Goal: Transaction & Acquisition: Obtain resource

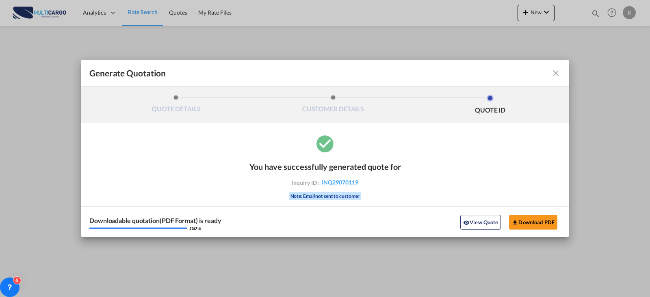
click at [553, 72] on md-icon "icon-close fg-AAA8AD cursor m-0" at bounding box center [556, 73] width 10 height 10
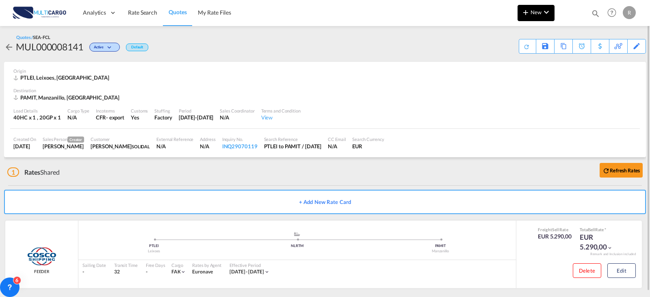
click at [531, 17] on button "New" at bounding box center [536, 13] width 37 height 16
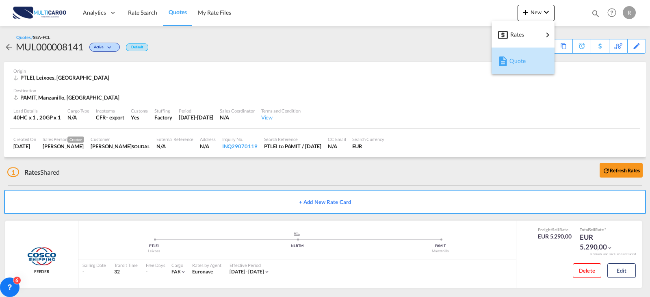
click at [526, 58] on div "Quote" at bounding box center [524, 61] width 30 height 20
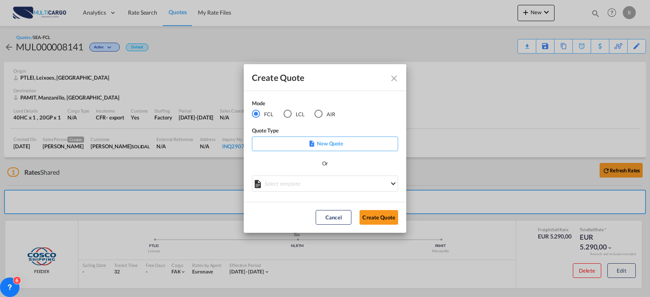
click at [320, 142] on p "New Quote" at bounding box center [325, 143] width 141 height 8
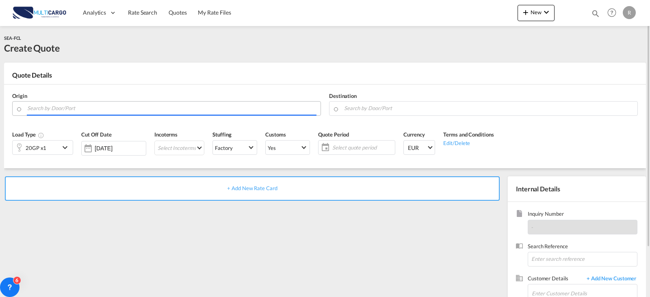
click at [207, 106] on input "Search by Door/Port" at bounding box center [171, 108] width 289 height 14
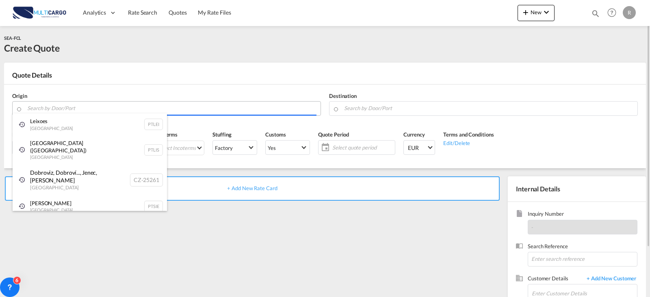
click at [212, 114] on body "Analytics Reports Dashboard Rate Search Quotes My Rate Files Analytics" at bounding box center [325, 148] width 650 height 297
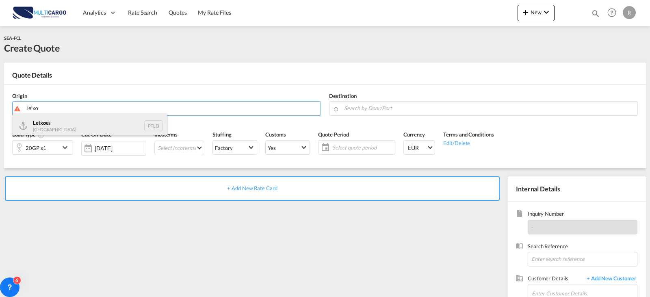
click at [76, 134] on div "Leixo es Portugal PTLEI" at bounding box center [90, 125] width 154 height 24
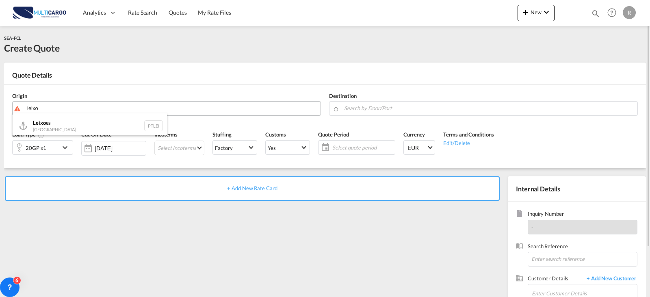
type input "Leixoes, PTLEI"
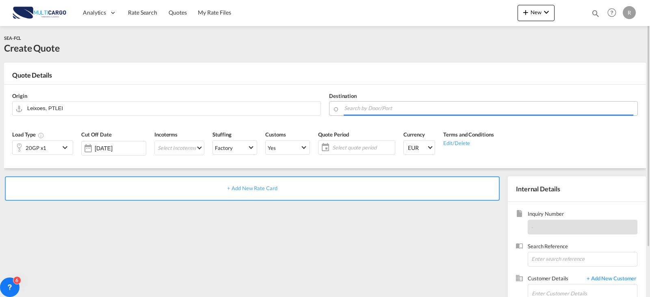
drag, startPoint x: 387, startPoint y: 112, endPoint x: 371, endPoint y: 110, distance: 16.4
click at [373, 111] on input "Search by Door/Port" at bounding box center [488, 108] width 289 height 14
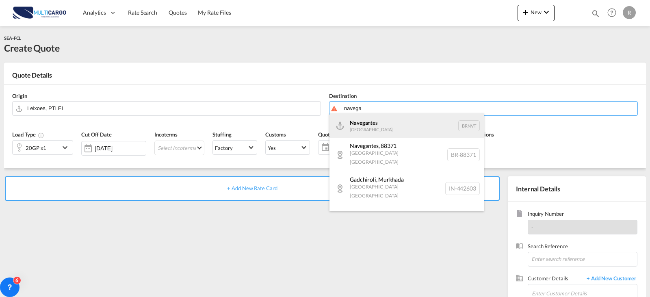
click at [376, 119] on div "Navega ntes [GEOGRAPHIC_DATA] BRNVT" at bounding box center [406, 125] width 154 height 24
type input "Navegantes, BRNVT"
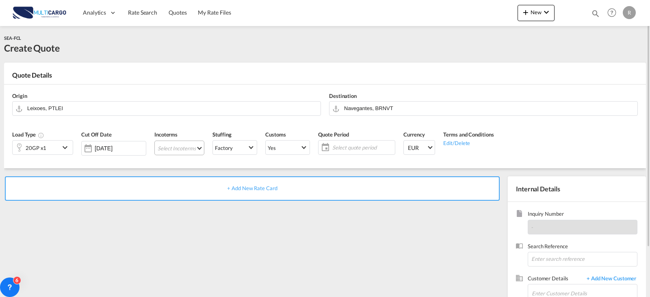
click at [180, 144] on md-select "Select Incoterms CIP - export Carriage and Insurance Paid to FOB - import Free …" at bounding box center [179, 148] width 50 height 15
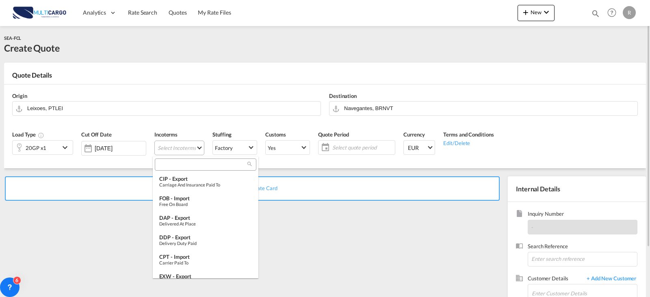
type md-option "[object Object]"
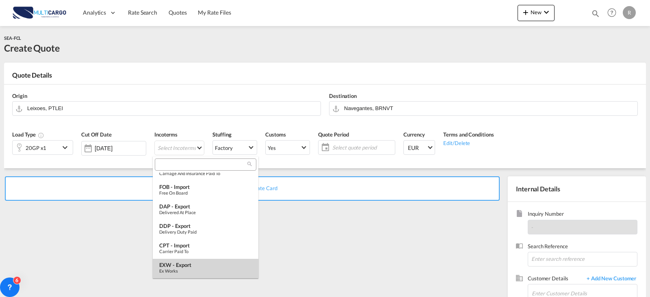
click at [198, 264] on div "EXW - export" at bounding box center [205, 265] width 93 height 7
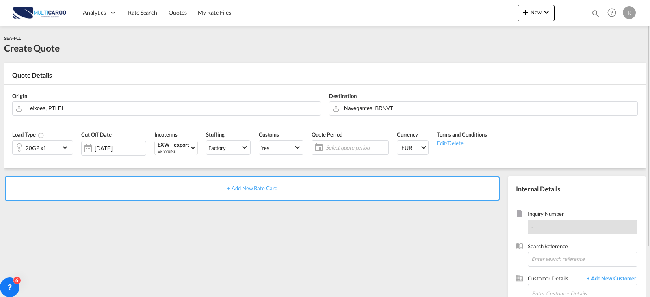
click at [338, 145] on span "Select quote period" at bounding box center [356, 147] width 61 height 7
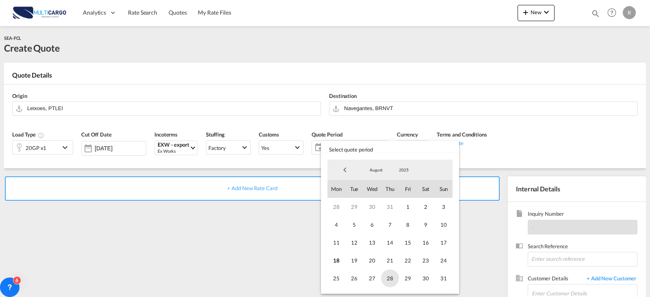
drag, startPoint x: 338, startPoint y: 258, endPoint x: 391, endPoint y: 272, distance: 54.6
click at [350, 262] on div "28 29 30 31 1 2 3 4 5 6 7 8 9 10 11 12 13 14 15 16 17 18 19 20 21 22 23 24 25 2…" at bounding box center [389, 242] width 125 height 89
click at [449, 278] on div "August January February March April May June July August September October Nove…" at bounding box center [390, 223] width 132 height 134
click at [443, 278] on span "31" at bounding box center [444, 278] width 18 height 18
click at [329, 263] on span "18" at bounding box center [336, 260] width 18 height 18
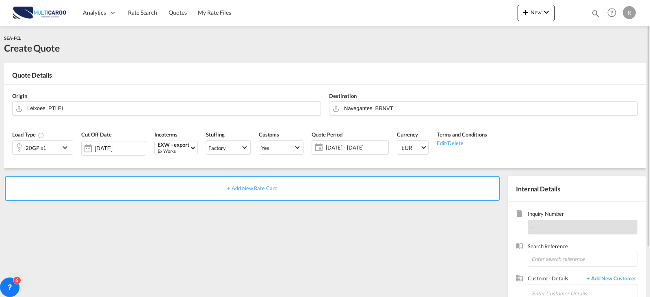
click at [239, 188] on span "+ Add New Rate Card" at bounding box center [252, 188] width 50 height 7
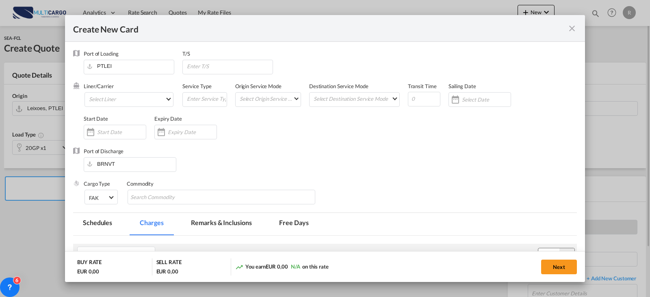
type input "Basic Ocean Freight"
select select "per equipment"
drag, startPoint x: 425, startPoint y: 97, endPoint x: 388, endPoint y: 99, distance: 37.0
click at [392, 98] on div "Liner/Carrier Select Liner 2HM LOGISTICS D.O.O AAXL GLOBAL SHIPPING LINES LLC […" at bounding box center [330, 114] width 493 height 65
type input "31"
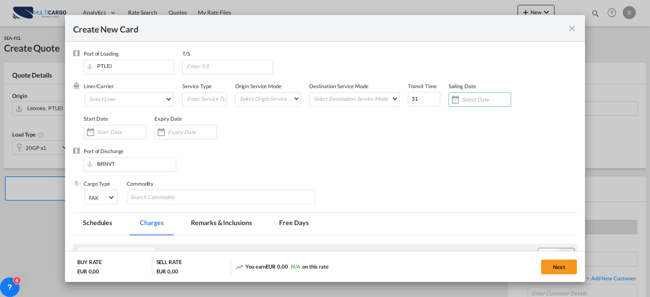
scroll to position [41, 0]
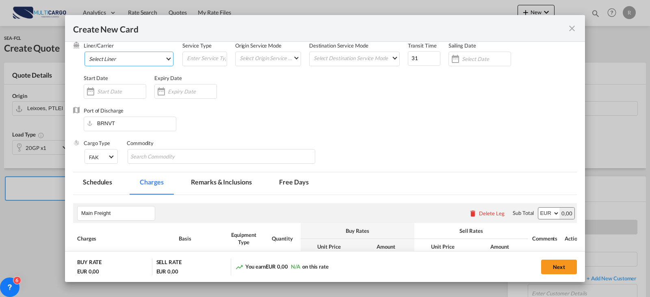
drag, startPoint x: 136, startPoint y: 58, endPoint x: 142, endPoint y: 54, distance: 7.0
click at [137, 58] on md-select "Select Liner 2HM LOGISTICS D.O.O AAXL GLOBAL SHIPPING LINES LLC [PERSON_NAME] S…" at bounding box center [129, 59] width 89 height 15
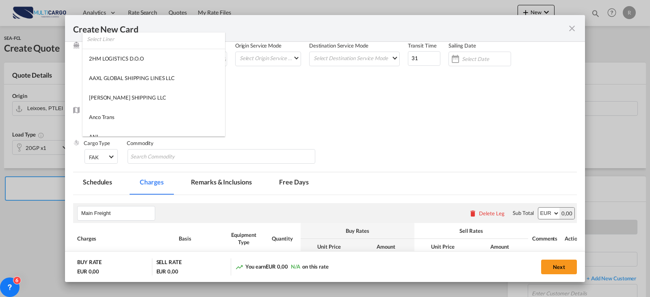
type md-option "1489"
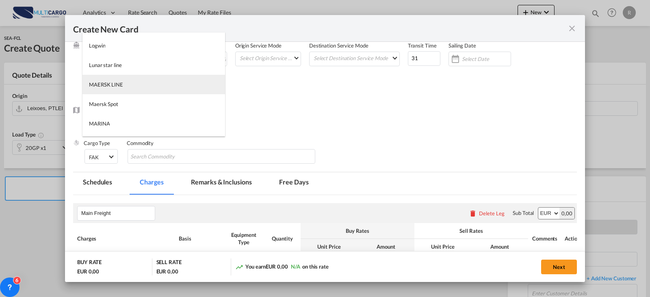
type md-option "2"
type md-option "41"
drag, startPoint x: 144, startPoint y: 82, endPoint x: 153, endPoint y: 94, distance: 14.9
click at [145, 82] on md-option "MSC" at bounding box center [153, 85] width 143 height 20
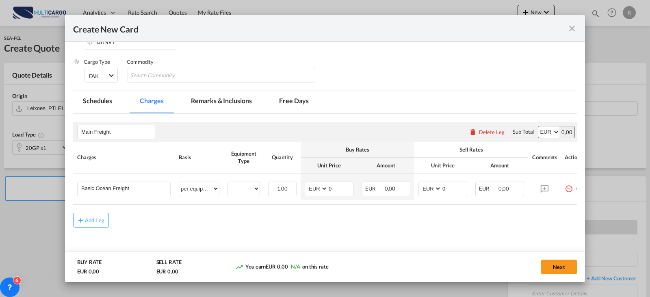
scroll to position [143, 0]
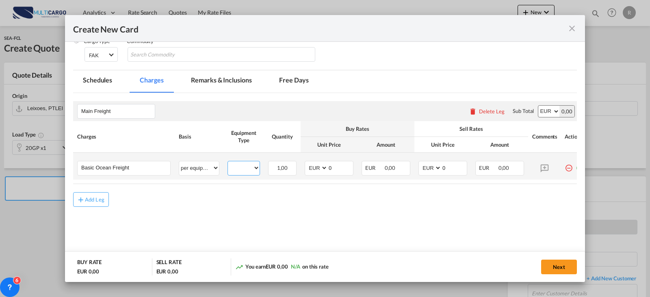
click at [250, 170] on select "20GP" at bounding box center [244, 168] width 32 height 11
select select "20GP"
click at [228, 163] on select "20GP" at bounding box center [244, 168] width 32 height 11
drag, startPoint x: 449, startPoint y: 169, endPoint x: 429, endPoint y: 168, distance: 19.9
click at [431, 168] on md-input-container "AED AFN ALL AMD ANG AOA ARS AUD AWG AZN BAM BBD BDT BGN BHD BIF BMD BND [PERSON…" at bounding box center [442, 168] width 49 height 15
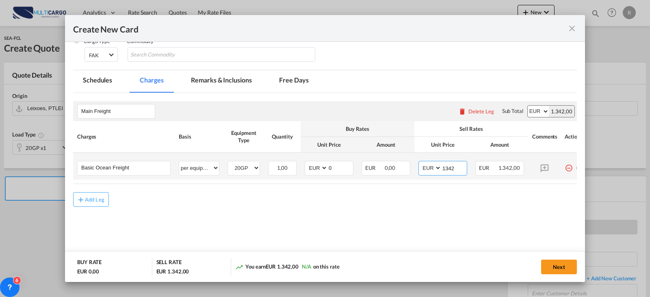
type input "1342"
click at [91, 201] on div "Add Leg" at bounding box center [95, 199] width 20 height 5
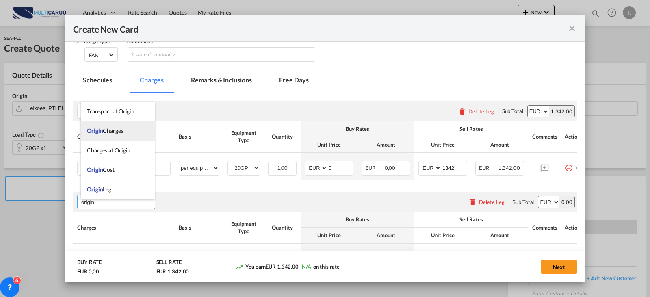
click at [130, 132] on li "Origin Charges" at bounding box center [118, 131] width 74 height 20
type input "Origin Charges"
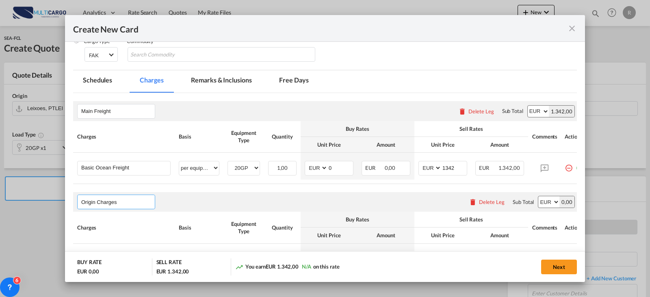
scroll to position [220, 0]
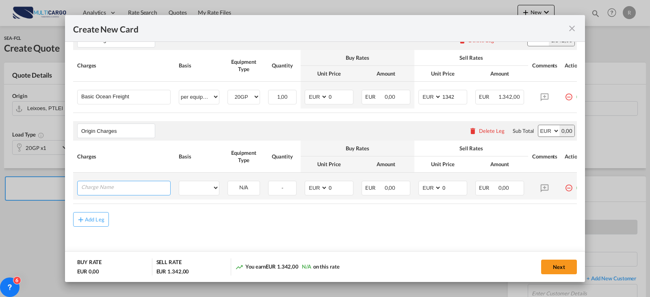
click at [140, 187] on input "Charge Name" at bounding box center [125, 187] width 89 height 12
click at [111, 189] on input "Charge Name" at bounding box center [125, 187] width 89 height 12
click at [149, 182] on input "Charge Name" at bounding box center [125, 187] width 89 height 12
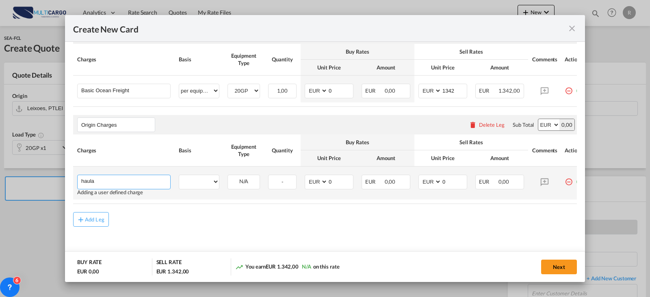
click at [133, 185] on input "haula" at bounding box center [125, 181] width 89 height 12
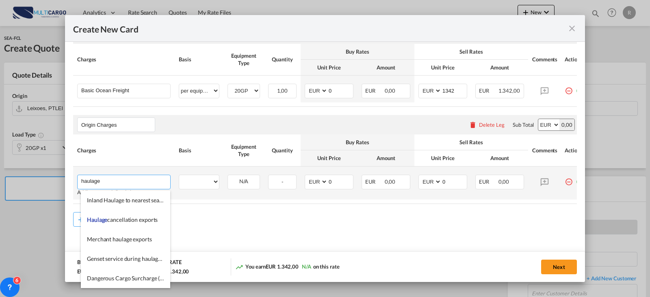
type input "haulage"
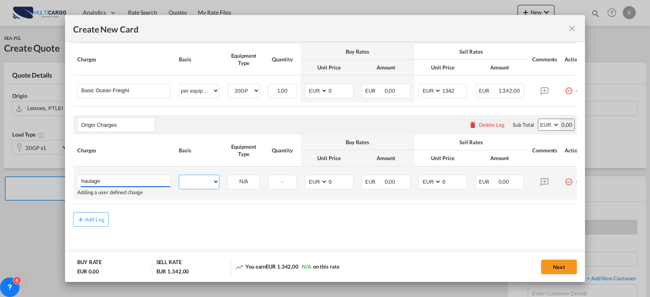
click at [188, 185] on select "per equipment per container per B/L per shipping bill per shipment per pallet p…" at bounding box center [199, 181] width 40 height 13
select select "per container"
click at [179, 178] on select "per equipment per container per B/L per shipping bill per shipment per pallet p…" at bounding box center [199, 181] width 40 height 13
drag, startPoint x: 341, startPoint y: 184, endPoint x: 321, endPoint y: 185, distance: 19.9
click at [321, 185] on md-input-container "AED AFN ALL AMD ANG AOA ARS AUD AWG AZN BAM BBD BDT BGN BHD BIF BMD BND [PERSON…" at bounding box center [329, 182] width 49 height 15
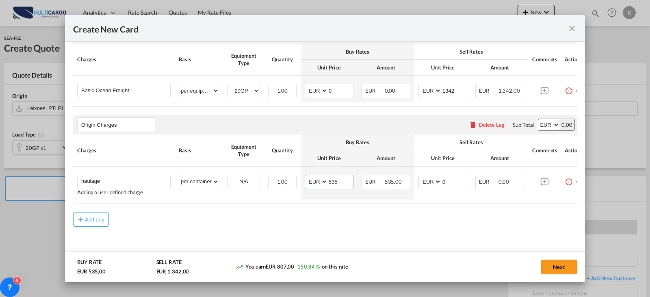
type input "535"
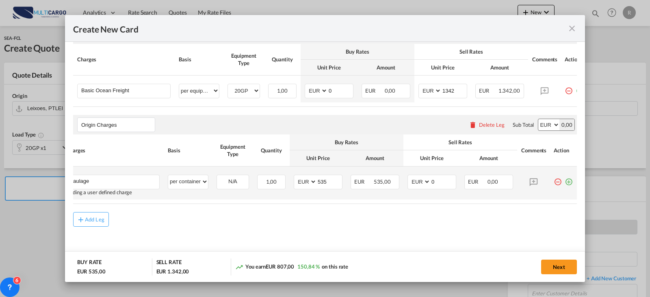
click at [565, 183] on md-icon "icon-plus-circle-outline green-400-fg" at bounding box center [569, 179] width 8 height 8
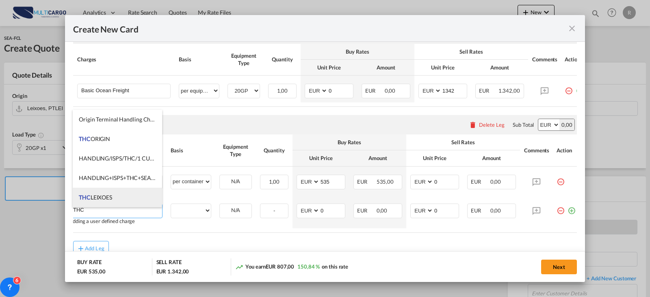
click at [106, 194] on span "THC LEIXOES" at bounding box center [95, 197] width 33 height 7
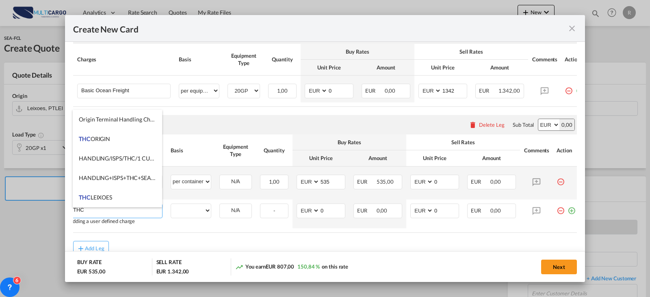
type input "THC LEIXOES"
select select "per container"
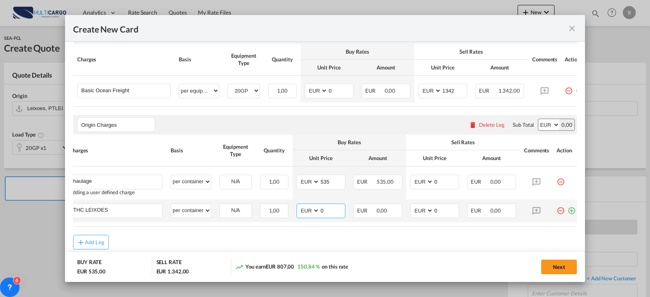
drag, startPoint x: 335, startPoint y: 214, endPoint x: 299, endPoint y: 212, distance: 36.2
click at [299, 212] on md-input-container "AED AFN ALL AMD ANG AOA ARS AUD AWG AZN BAM BBD BDT BGN BHD BIF BMD BND [PERSON…" at bounding box center [321, 211] width 49 height 15
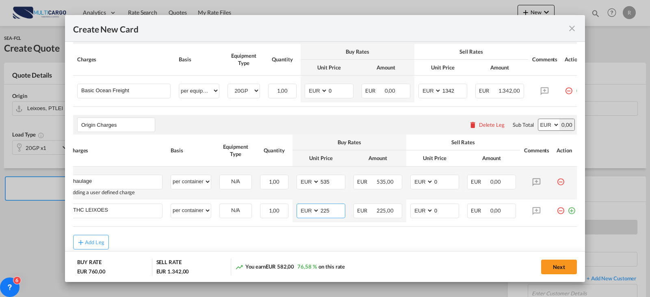
type input "225"
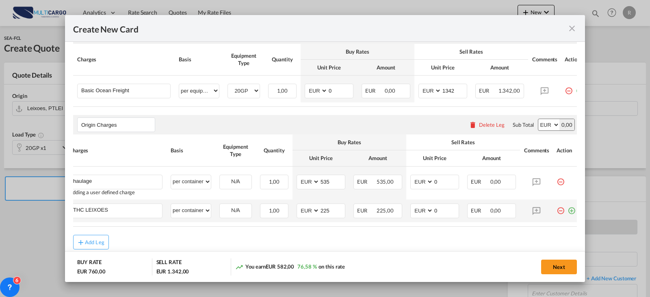
click at [569, 212] on md-icon "icon-plus-circle-outline green-400-fg" at bounding box center [572, 208] width 8 height 8
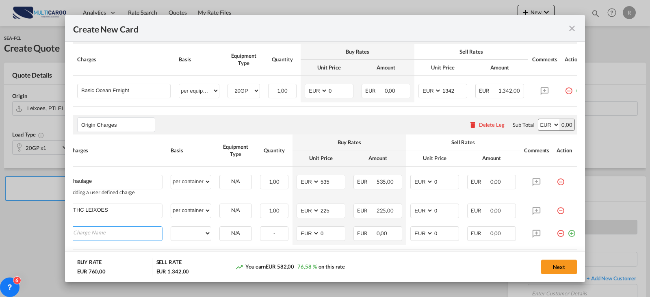
scroll to position [260, 0]
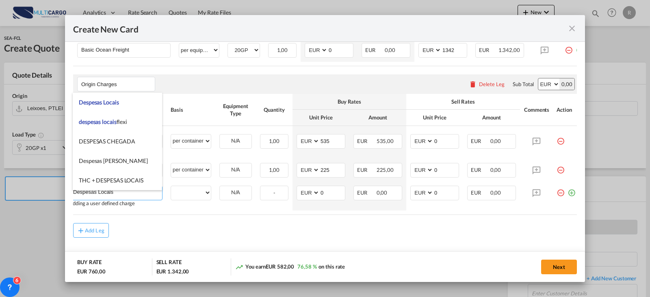
type input "Despesas Locais"
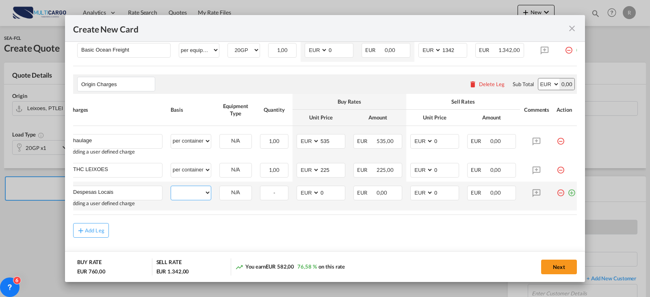
click at [190, 193] on select "per equipment per container per B/L per shipping bill per shipment per pallet p…" at bounding box center [191, 192] width 40 height 13
select select "per container"
click at [171, 190] on select "per equipment per container per B/L per shipping bill per shipment per pallet p…" at bounding box center [191, 192] width 40 height 13
type input "80"
click at [568, 194] on md-icon "icon-plus-circle-outline green-400-fg" at bounding box center [572, 190] width 8 height 8
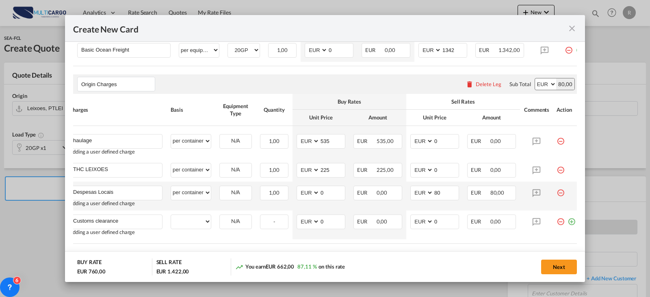
type input "Customs clearance"
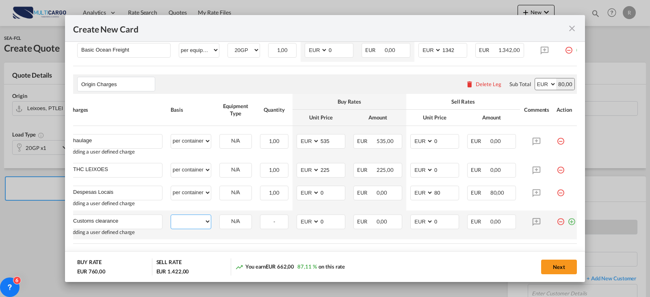
click at [183, 225] on select "per equipment per container per B/L per shipping bill per shipment per pallet p…" at bounding box center [191, 221] width 40 height 13
select select "per clearance"
click at [171, 219] on select "per equipment per container per B/L per shipping bill per shipment per pallet p…" at bounding box center [191, 221] width 40 height 13
click at [446, 227] on input "92" at bounding box center [445, 221] width 25 height 12
type input "95"
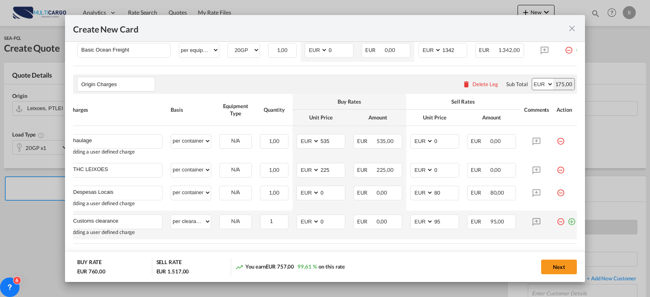
click at [570, 223] on md-icon "icon-plus-circle-outline green-400-fg" at bounding box center [572, 219] width 8 height 8
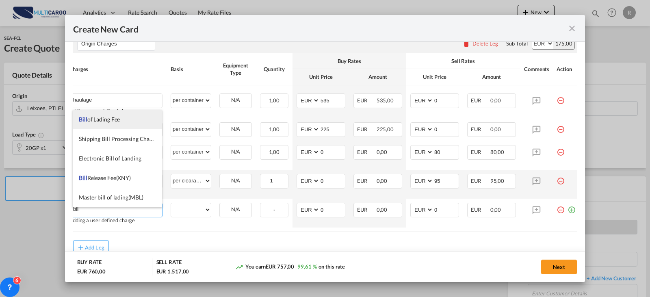
click at [124, 120] on li "Bill of Lading Fee" at bounding box center [117, 120] width 89 height 20
type input "Bill of Lading Fee"
select select "per B/L"
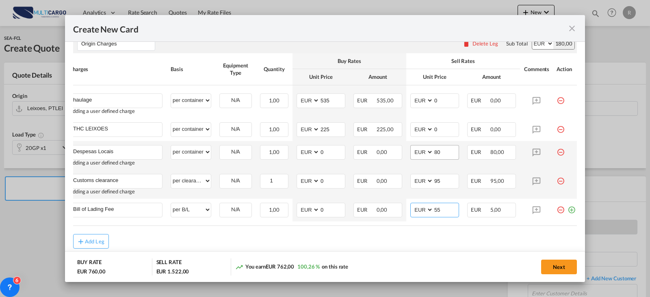
type input "55"
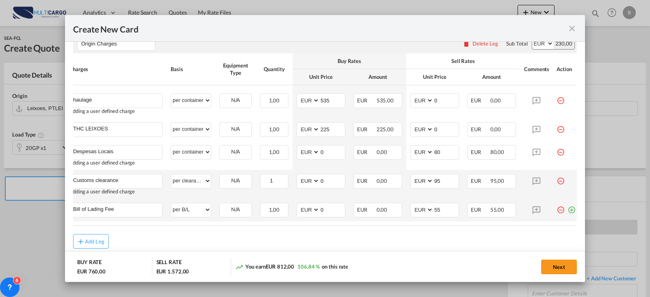
click at [568, 211] on md-icon "icon-plus-circle-outline green-400-fg" at bounding box center [572, 207] width 8 height 8
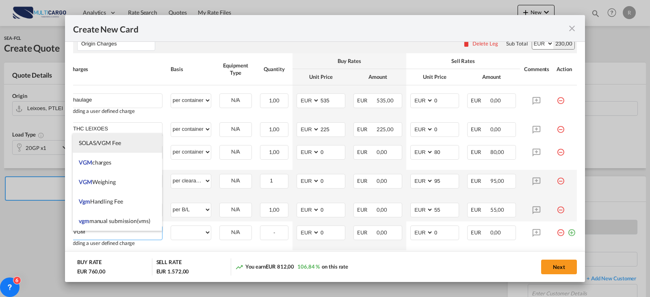
click at [125, 142] on li "SOLAS/VGM Fee" at bounding box center [117, 143] width 89 height 20
type input "SOLAS/VGM Fee"
select select "per B/L"
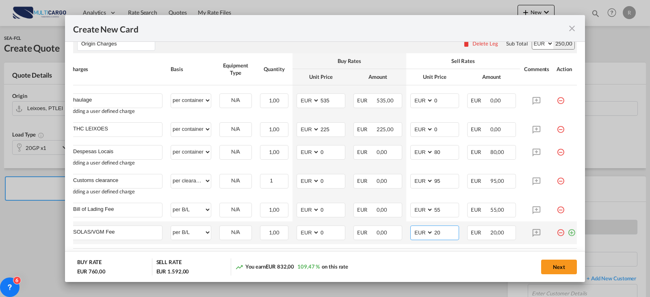
drag, startPoint x: 442, startPoint y: 234, endPoint x: 420, endPoint y: 236, distance: 21.2
click at [420, 236] on md-input-container "AED AFN ALL AMD ANG AOA ARS AUD AWG AZN BAM BBD BDT BGN BHD BIF BMD BND [PERSON…" at bounding box center [434, 232] width 49 height 15
type input "30"
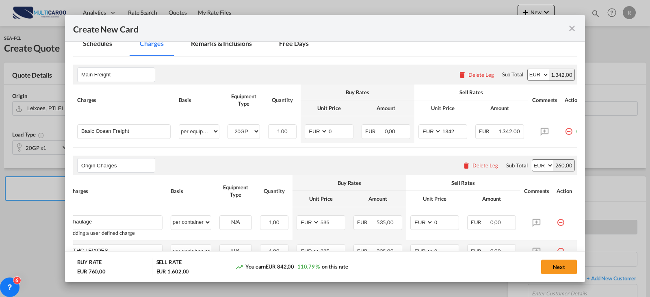
scroll to position [220, 0]
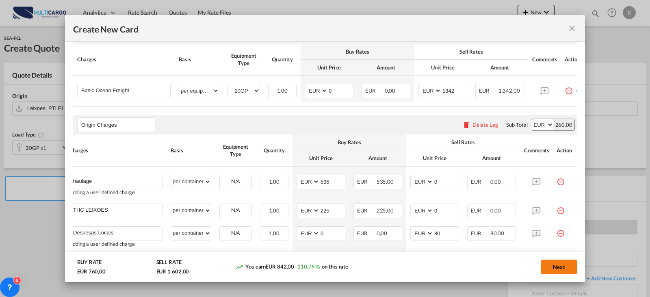
drag, startPoint x: 555, startPoint y: 266, endPoint x: 550, endPoint y: 269, distance: 5.5
click at [553, 267] on button "Next" at bounding box center [559, 267] width 36 height 15
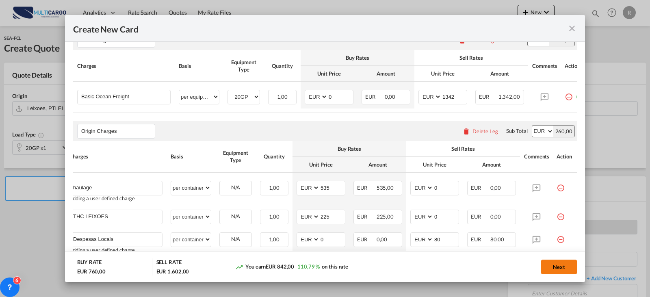
scroll to position [0, 0]
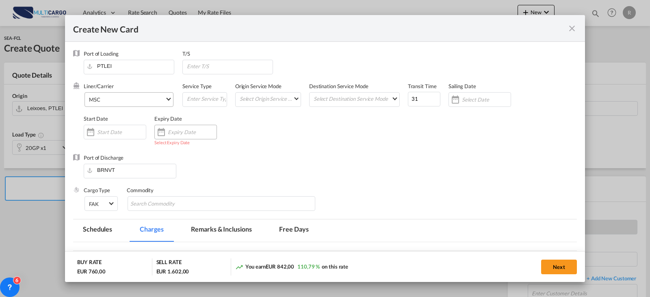
click at [163, 132] on div "Create New CardPort ..." at bounding box center [161, 132] width 13 height 16
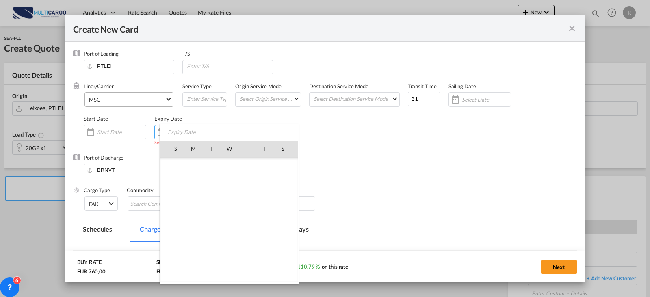
scroll to position [188083, 0]
click at [169, 254] on span "31" at bounding box center [175, 255] width 16 height 16
type input "[DATE]"
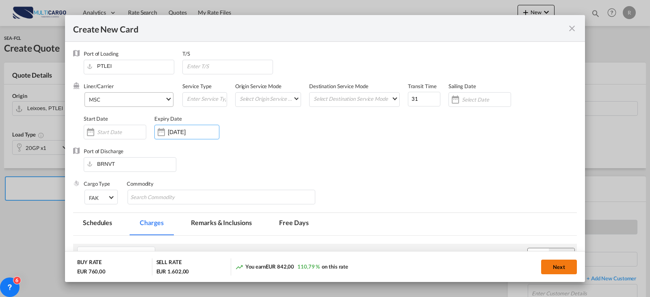
click at [565, 265] on button "Next" at bounding box center [559, 267] width 36 height 15
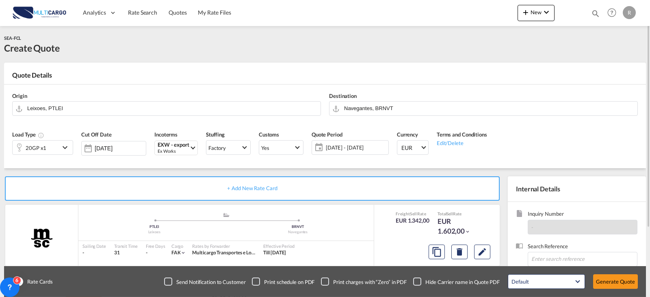
scroll to position [81, 0]
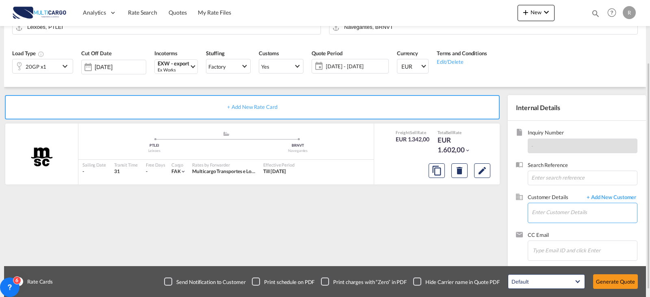
click at [579, 215] on input "Enter Customer Details" at bounding box center [584, 212] width 105 height 18
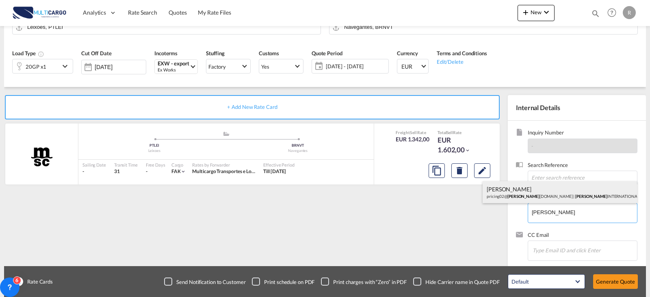
click at [574, 192] on div "[PERSON_NAME] pricing02@ [PERSON_NAME] [DOMAIN_NAME] | [PERSON_NAME] INTERNATIO…" at bounding box center [560, 192] width 154 height 22
type input "[PERSON_NAME] INTERNATIONAL LOGISTICS, [PERSON_NAME], [EMAIL_ADDRESS][DOMAIN_NA…"
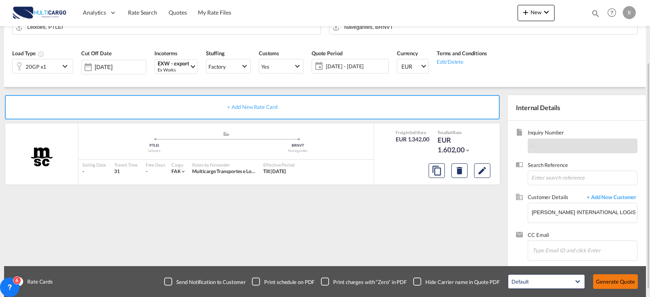
click at [626, 282] on button "Generate Quote" at bounding box center [615, 281] width 45 height 15
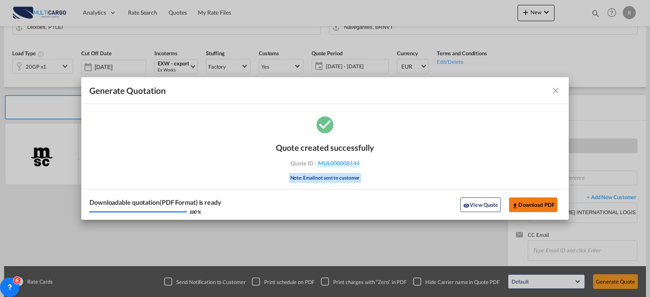
click at [528, 200] on button "Download PDF" at bounding box center [533, 204] width 48 height 15
click at [551, 90] on md-icon "icon-close fg-AAA8AD cursor m-0" at bounding box center [556, 91] width 10 height 10
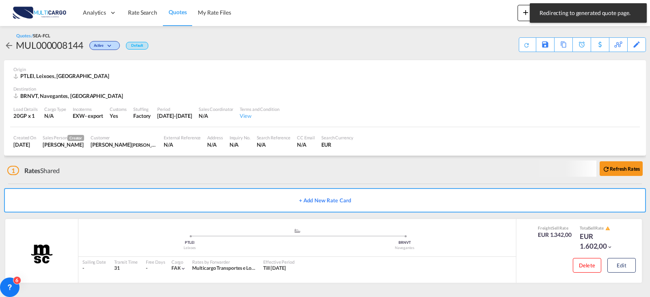
scroll to position [2, 0]
click at [612, 263] on button "Edit" at bounding box center [621, 265] width 28 height 15
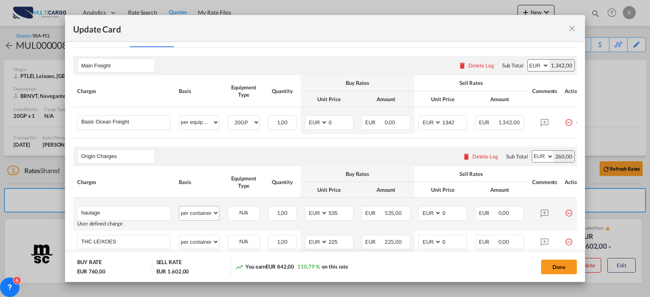
scroll to position [244, 0]
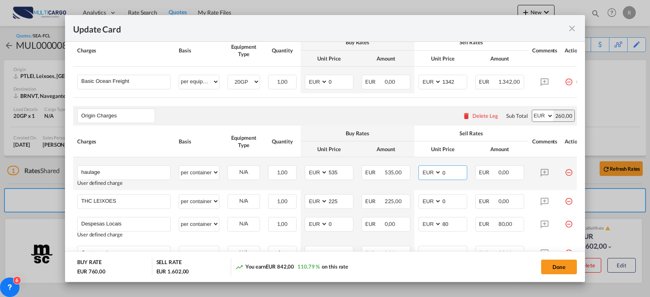
drag, startPoint x: 453, startPoint y: 176, endPoint x: 427, endPoint y: 171, distance: 26.8
click at [427, 171] on md-input-container "AED AFN ALL AMD ANG AOA ARS AUD AWG AZN BAM BBD BDT BGN BHD BIF BMD BND [PERSON…" at bounding box center [442, 172] width 49 height 15
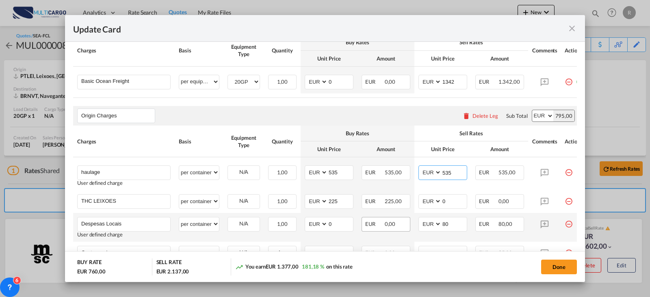
type input "535"
drag, startPoint x: 399, startPoint y: 225, endPoint x: 408, endPoint y: 223, distance: 9.2
click at [399, 225] on div "EUR 0,00" at bounding box center [386, 224] width 49 height 15
drag, startPoint x: 454, startPoint y: 206, endPoint x: 438, endPoint y: 206, distance: 15.8
click at [438, 206] on md-input-container "AED AFN ALL AMD ANG AOA ARS AUD AWG AZN BAM BBD BDT BGN BHD BIF BMD BND [PERSON…" at bounding box center [442, 201] width 49 height 15
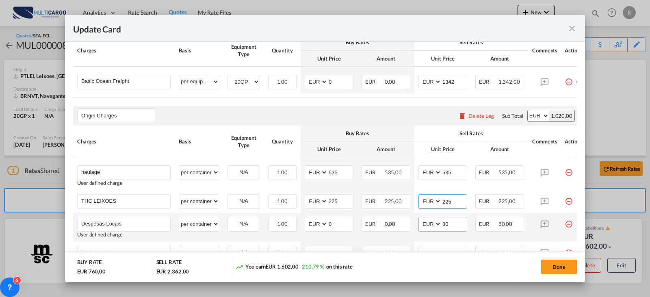
type input "225"
click at [427, 222] on span "AED AFN ALL AMD ANG AOA ARS AUD AWG AZN BAM BBD BDT BGN BHD BIF BMD BND [PERSON…" at bounding box center [430, 224] width 22 height 14
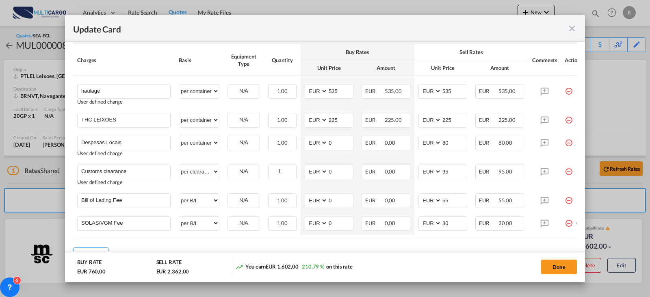
scroll to position [366, 0]
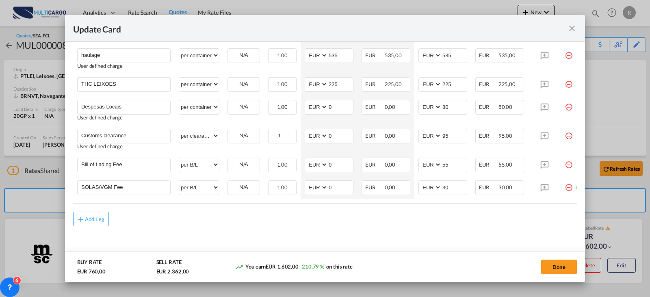
click at [548, 258] on md-dialog-actions "BUY RATE EUR 760,00 SELL RATE EUR 2.362,00 You earn EUR 1.602,00 210,79 % on th…" at bounding box center [325, 266] width 520 height 31
drag, startPoint x: 546, startPoint y: 261, endPoint x: 539, endPoint y: 251, distance: 13.1
click at [547, 261] on button "Done" at bounding box center [559, 267] width 36 height 15
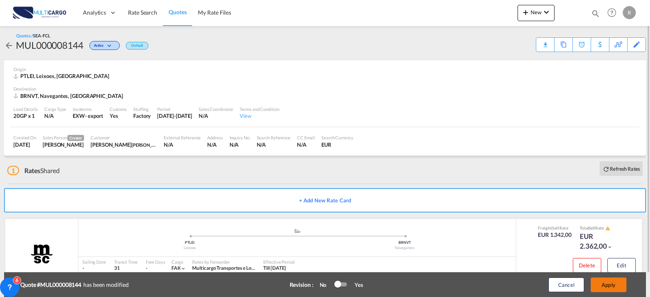
click at [626, 289] on button "Apply" at bounding box center [609, 284] width 36 height 15
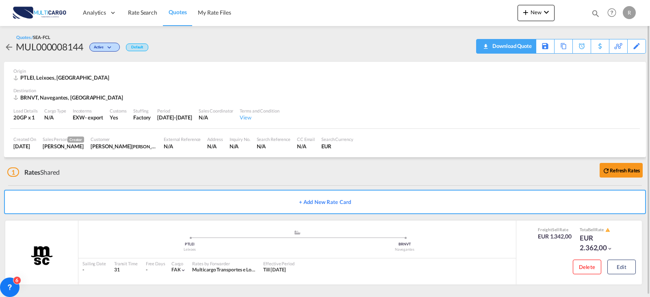
click at [524, 47] on div "Download Quote" at bounding box center [510, 45] width 41 height 13
